Goal: Navigation & Orientation: Find specific page/section

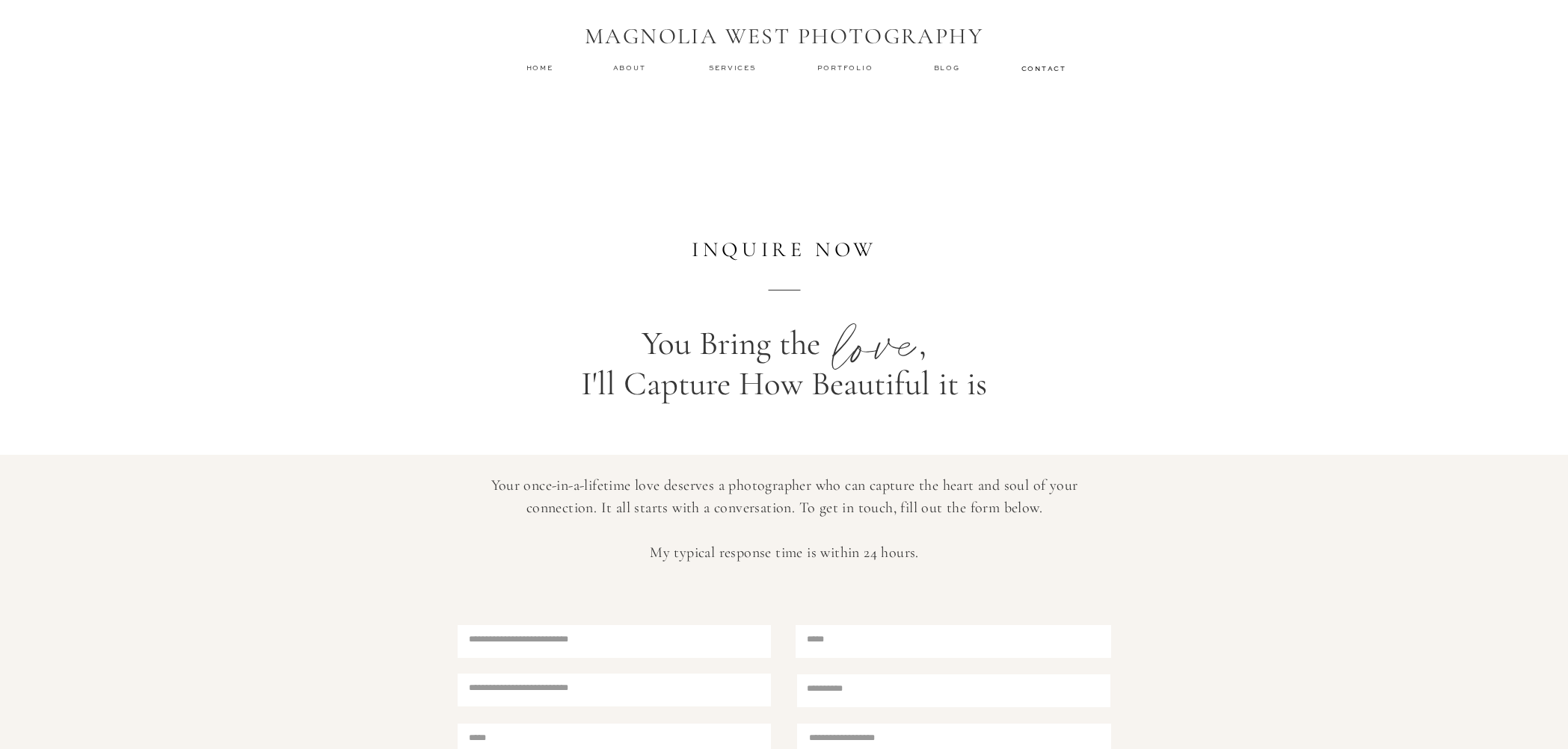
click at [639, 71] on nav "about" at bounding box center [631, 68] width 37 height 11
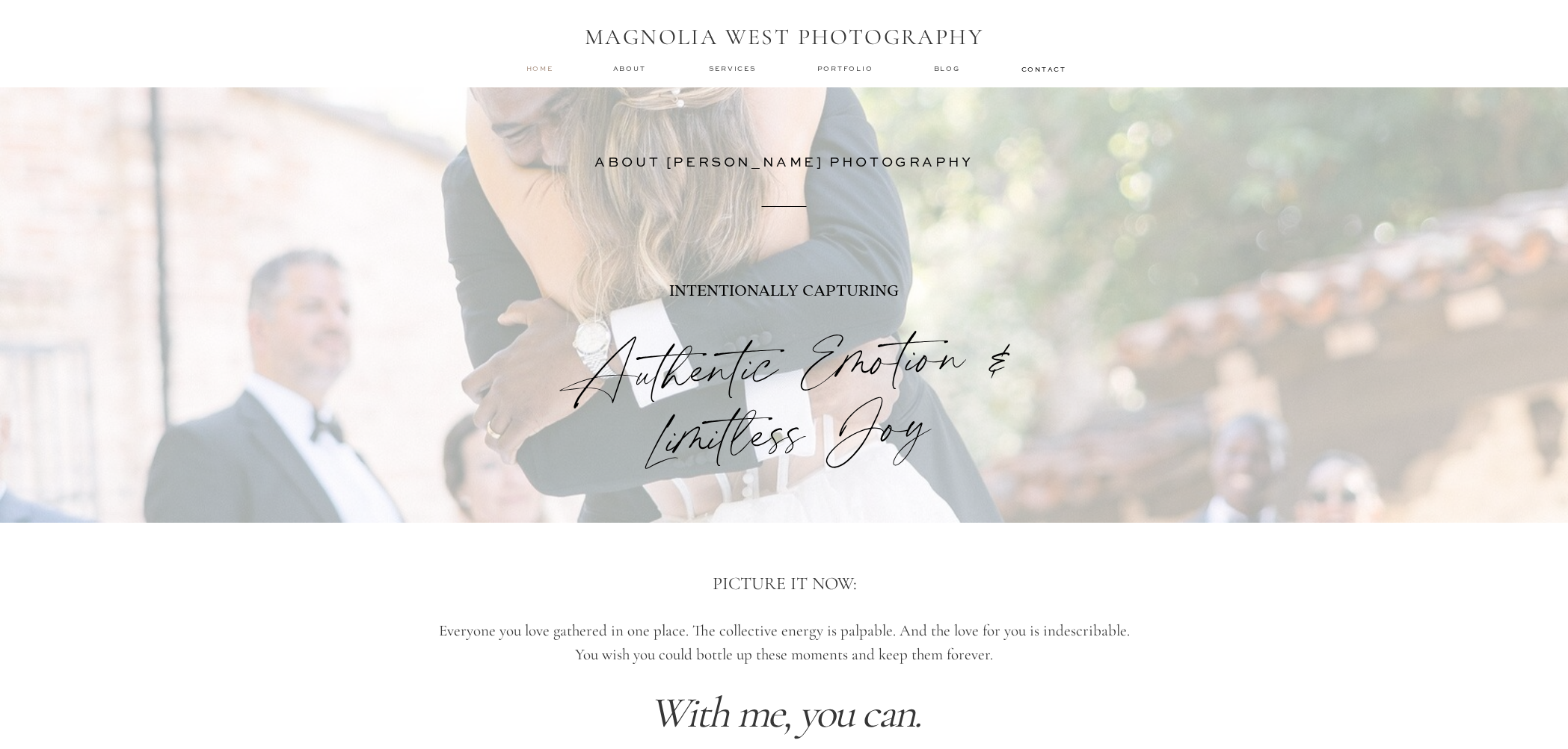
click at [544, 73] on nav "home" at bounding box center [540, 68] width 28 height 10
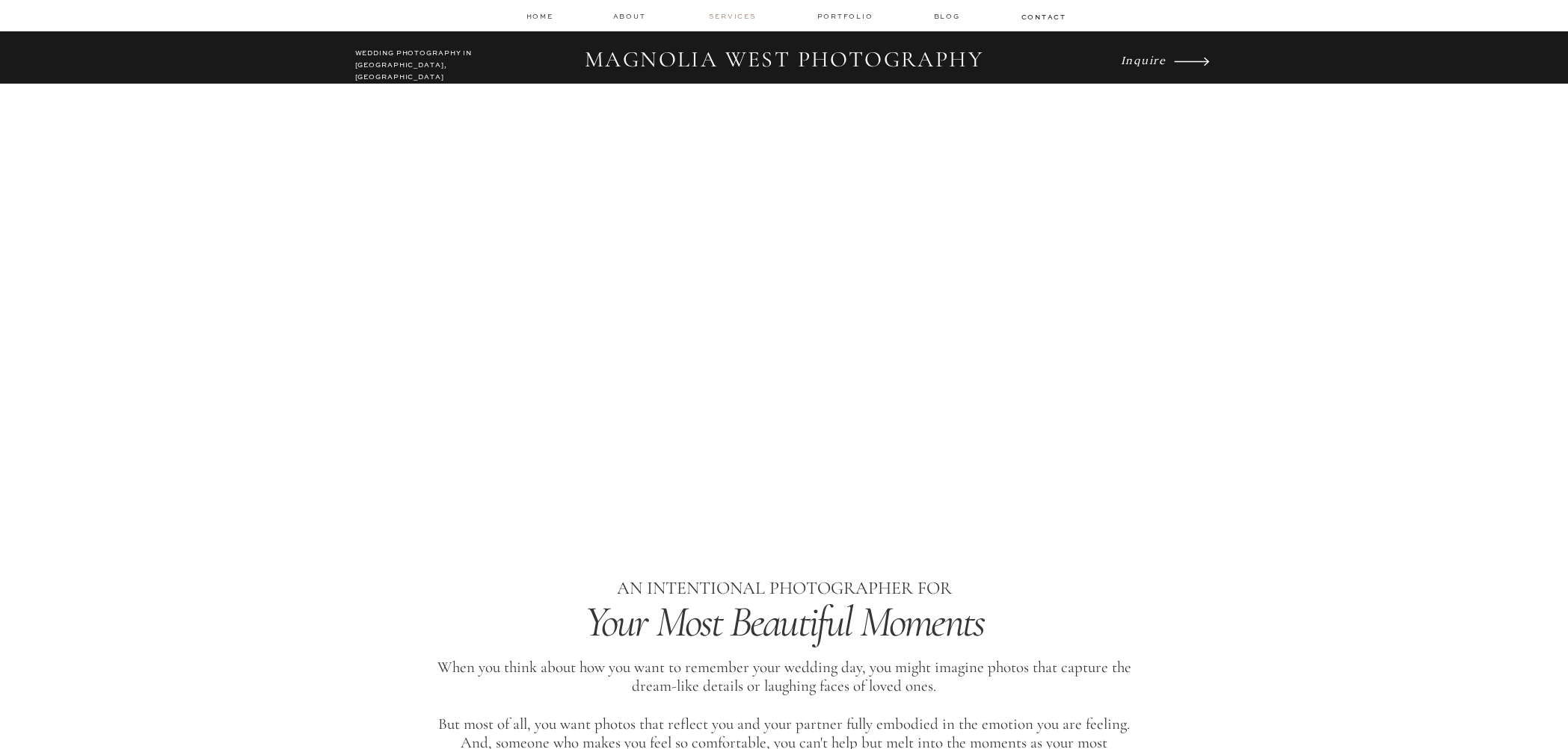
click at [747, 19] on nav "services" at bounding box center [733, 15] width 50 height 10
